Goal: Task Accomplishment & Management: Manage account settings

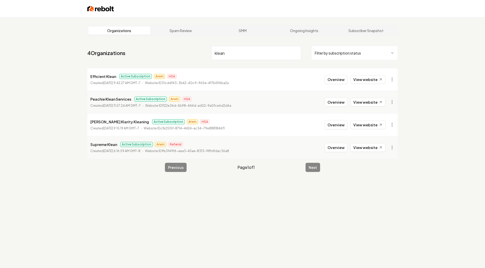
click at [94, 77] on p "Efficient Klean" at bounding box center [103, 76] width 26 height 6
copy p "Efficient Klean"
click at [362, 76] on link "View website" at bounding box center [367, 79] width 35 height 9
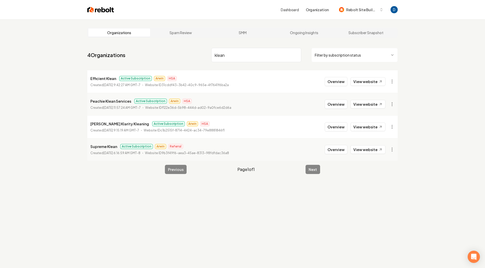
click at [239, 53] on input "klean" at bounding box center [256, 55] width 90 height 14
paste input "Relentless"
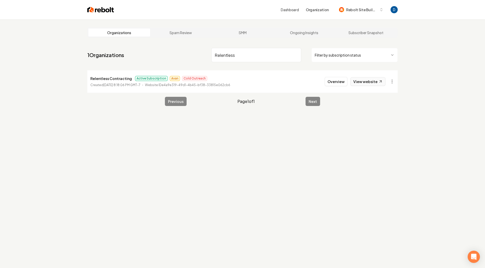
click at [373, 82] on link "View website" at bounding box center [367, 81] width 35 height 9
click at [226, 55] on input "Relentless" at bounding box center [256, 55] width 90 height 14
paste input "Storm Roofing Heroe"
click at [231, 54] on input "Storm Roofing Heroes" at bounding box center [256, 55] width 90 height 14
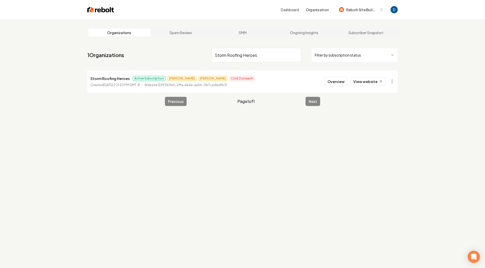
click at [231, 54] on input "Storm Roofing Heroes" at bounding box center [256, 55] width 90 height 14
type input "efficient klean"
click at [335, 81] on button "Overview" at bounding box center [336, 81] width 23 height 9
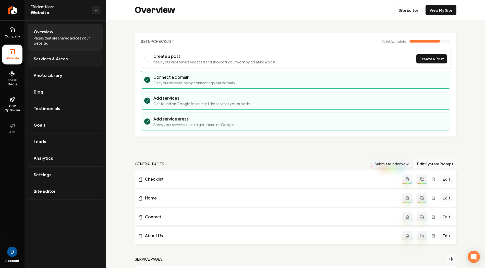
click at [55, 62] on link "Services & Areas" at bounding box center [66, 59] width 76 height 16
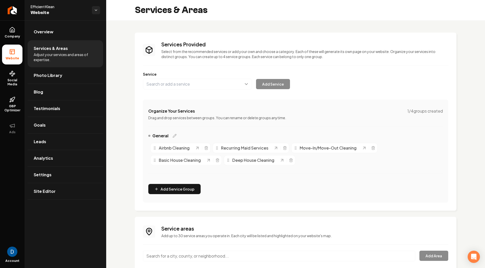
scroll to position [36, 0]
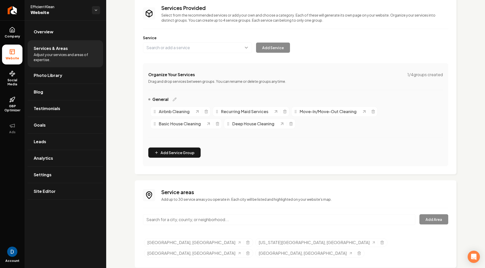
click at [207, 218] on input "Main content area" at bounding box center [279, 220] width 272 height 11
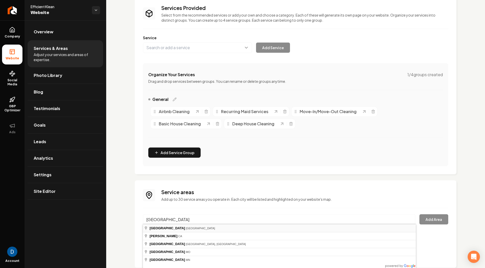
type input "Houston, TX"
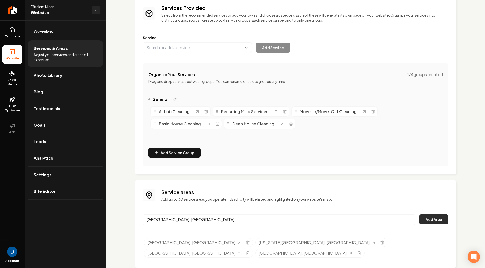
click at [437, 223] on button "Add Area" at bounding box center [433, 220] width 29 height 10
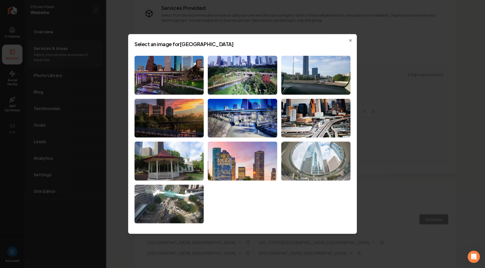
click at [320, 160] on img at bounding box center [315, 161] width 69 height 39
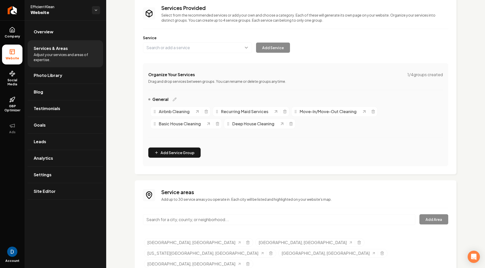
click at [48, 7] on span "Efficient Klean" at bounding box center [59, 6] width 57 height 5
copy span "Efficient Klean"
click at [79, 31] on link "Overview" at bounding box center [66, 32] width 76 height 16
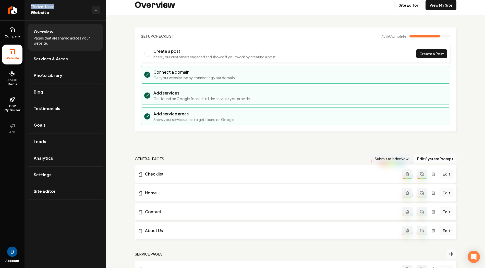
scroll to position [5, 0]
click at [449, 5] on link "View My Site" at bounding box center [440, 5] width 31 height 10
click at [12, 24] on link "Company" at bounding box center [12, 33] width 20 height 20
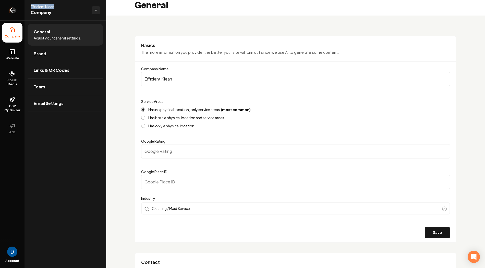
click at [14, 10] on icon "Return to dashboard" at bounding box center [12, 10] width 5 height 0
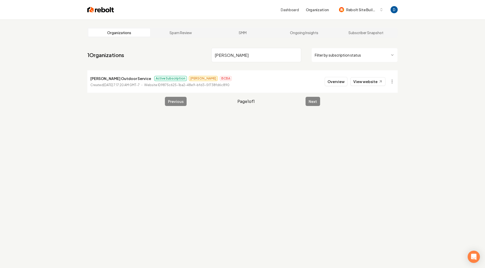
click at [127, 77] on p "Simones Outdoor Service" at bounding box center [120, 79] width 61 height 6
copy p "Simones Outdoor Service"
click at [226, 58] on input "simone" at bounding box center [256, 55] width 90 height 14
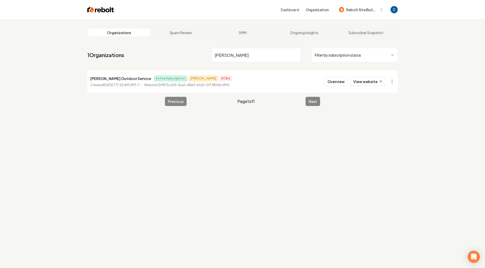
click at [226, 58] on input "simone" at bounding box center [256, 55] width 90 height 14
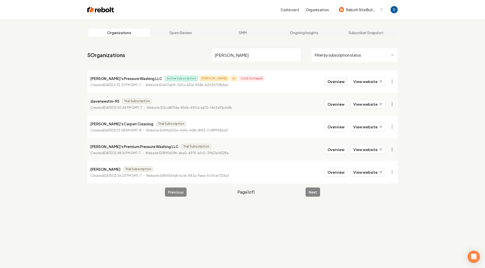
type input "dave"
click at [341, 83] on button "Overview" at bounding box center [336, 81] width 23 height 9
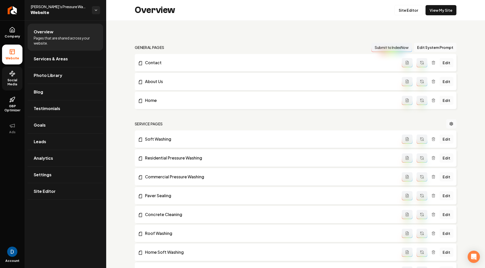
click at [11, 76] on icon at bounding box center [12, 74] width 6 height 6
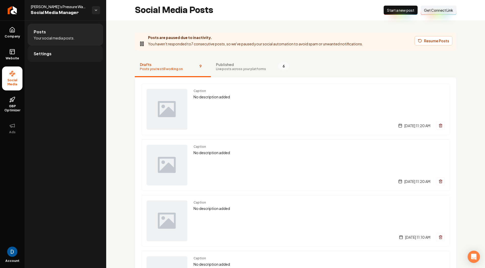
click at [59, 54] on link "Settings" at bounding box center [66, 54] width 76 height 16
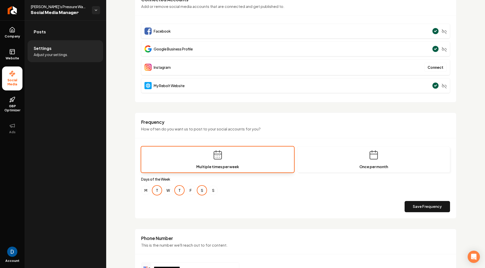
scroll to position [185, 0]
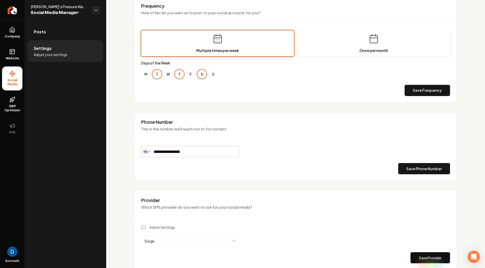
click at [177, 149] on input "**********" at bounding box center [189, 152] width 97 height 10
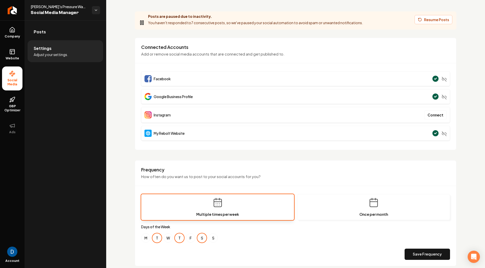
scroll to position [0, 0]
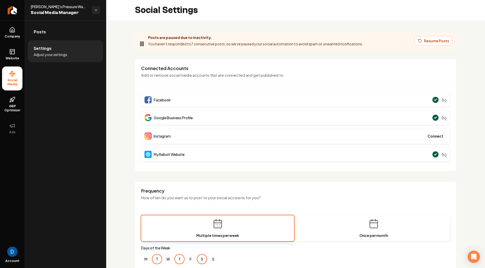
click at [171, 44] on p "You haven't responded to 7 consecutive posts, so we've paused your social autom…" at bounding box center [255, 44] width 215 height 6
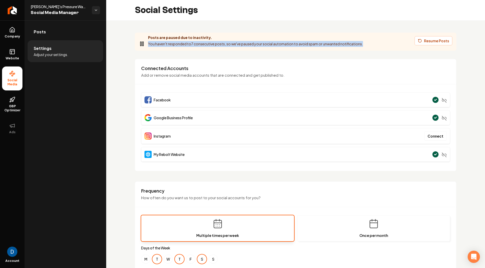
click at [171, 44] on p "You haven't responded to 7 consecutive posts, so we've paused your social autom…" at bounding box center [255, 44] width 215 height 6
copy p "You haven't responded to 7 consecutive posts, so we've paused your social autom…"
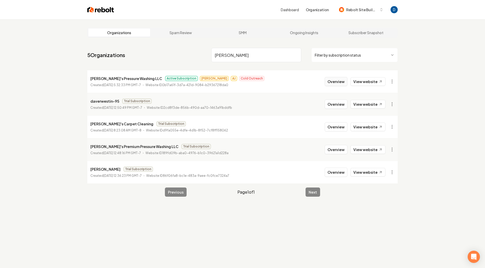
type input "dave"
click at [336, 82] on button "Overview" at bounding box center [336, 81] width 23 height 9
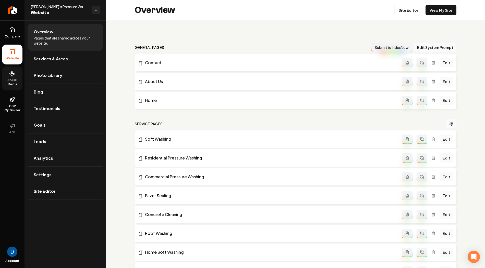
click at [13, 78] on link "Social Media" at bounding box center [12, 79] width 20 height 24
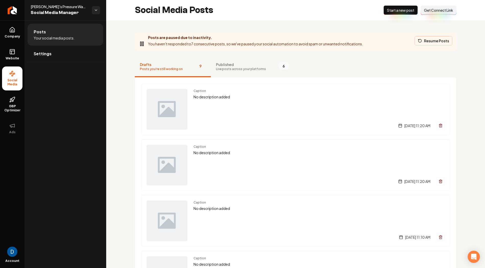
click at [431, 42] on button "Resume Posts" at bounding box center [433, 40] width 38 height 9
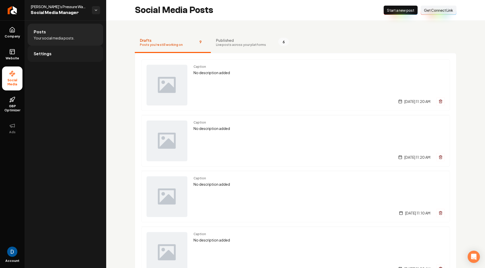
click at [73, 56] on link "Settings" at bounding box center [66, 54] width 76 height 16
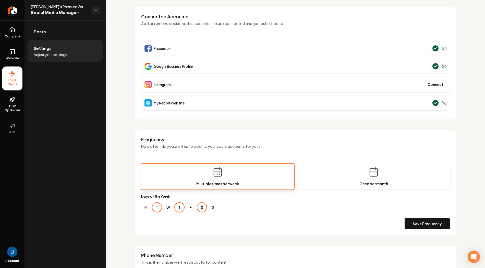
scroll to position [34, 0]
click at [15, 9] on icon "Return to dashboard" at bounding box center [12, 10] width 8 height 8
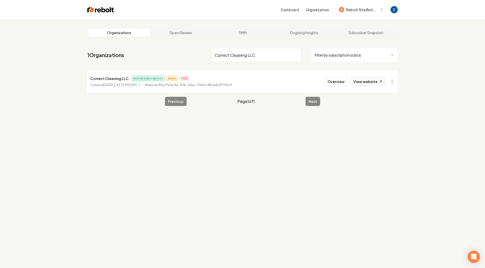
type input "Correct Cleaning LLC"
click at [361, 80] on link "View website" at bounding box center [367, 81] width 35 height 9
click at [228, 54] on input "Correct Cleaning LLC" at bounding box center [256, 55] width 90 height 14
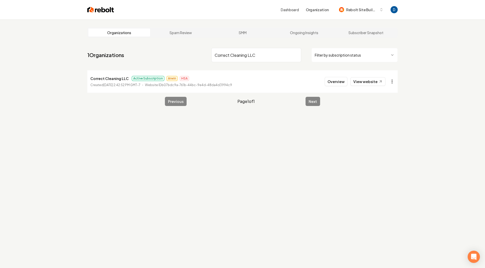
click at [391, 80] on html "Dashboard Organization Rebolt Site Builder Organizations Spam Review SMM Ongoin…" at bounding box center [242, 134] width 485 height 268
click at [375, 125] on link "View in Stripe" at bounding box center [379, 126] width 32 height 8
click at [225, 59] on input "Correct Cleaning LLC" at bounding box center [256, 55] width 90 height 14
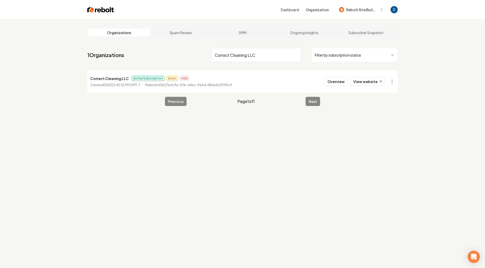
click at [240, 57] on input "Correct Cleaning LLC" at bounding box center [256, 55] width 90 height 14
click at [242, 55] on input "Correct Cleaning LLC" at bounding box center [256, 55] width 90 height 14
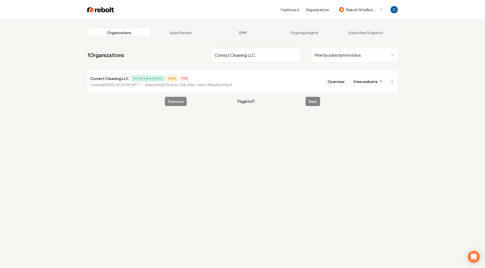
click at [242, 55] on input "Correct Cleaning LLC" at bounding box center [256, 55] width 90 height 14
type input "TMH Roofing"
click at [368, 83] on link "View website" at bounding box center [367, 81] width 35 height 9
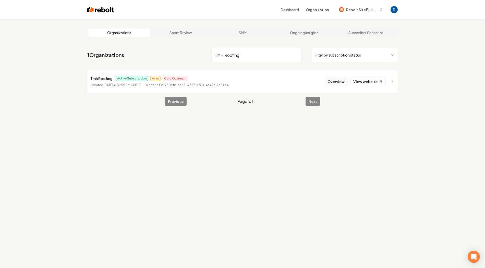
click at [338, 80] on button "Overview" at bounding box center [336, 81] width 23 height 9
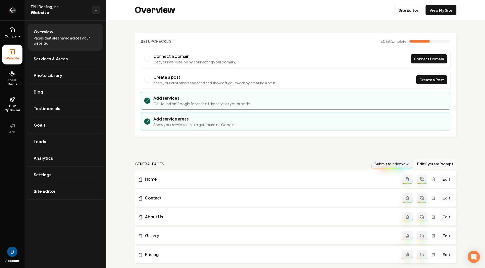
click at [12, 10] on icon "Return to dashboard" at bounding box center [12, 10] width 5 height 0
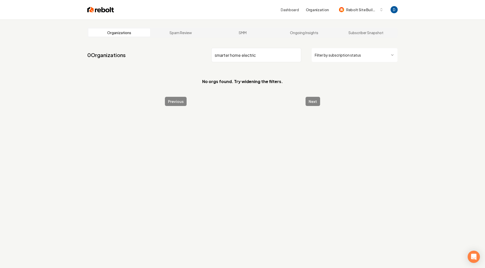
click at [230, 56] on input "smarter home electric" at bounding box center [256, 55] width 90 height 14
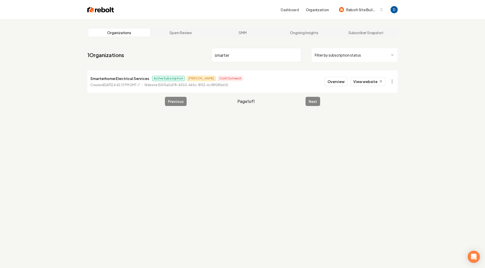
type input "smarter"
click at [126, 76] on p "Smarterhome Electrical Services" at bounding box center [119, 79] width 59 height 6
click at [122, 78] on p "Smarterhome Electrical Services" at bounding box center [119, 79] width 59 height 6
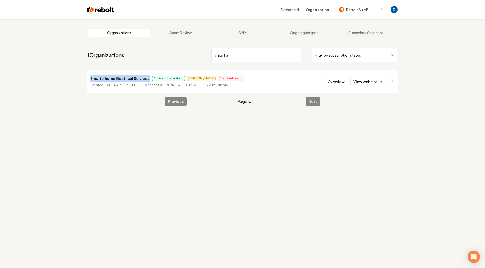
click at [122, 78] on p "Smarterhome Electrical Services" at bounding box center [119, 79] width 59 height 6
copy p "Smarterhome Electrical Services"
